Goal: Find specific page/section

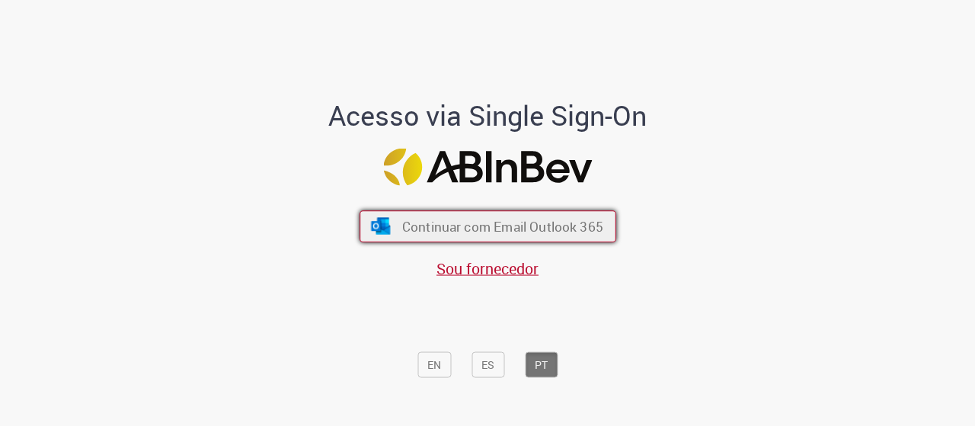
click at [436, 217] on button "Continuar com Email Outlook 365" at bounding box center [487, 226] width 257 height 32
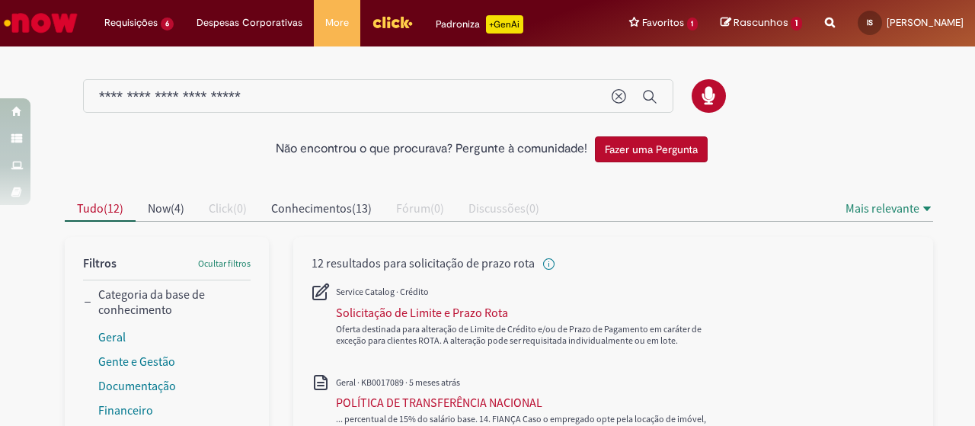
click at [58, 24] on img "Ir para a Homepage" at bounding box center [41, 23] width 78 height 30
